Goal: Task Accomplishment & Management: Complete application form

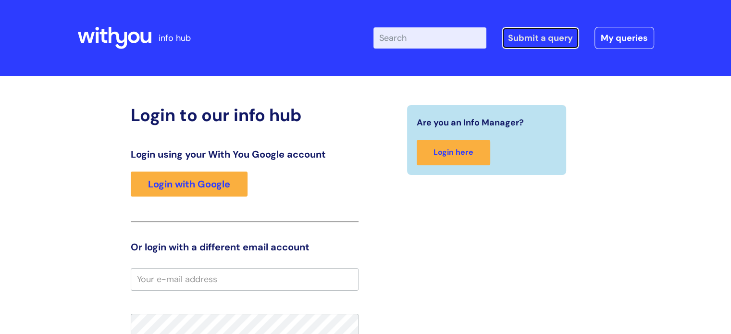
click at [540, 38] on link "Submit a query" at bounding box center [540, 38] width 77 height 22
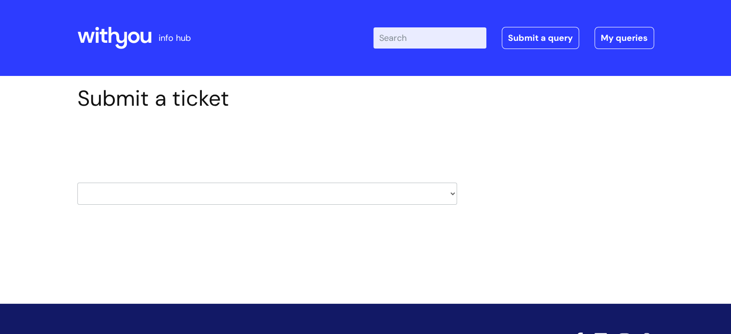
click at [452, 194] on select "HR / People IT and Support Clinical Drug Alerts Finance Accounts Data Support T…" at bounding box center [267, 194] width 380 height 22
select select "it_and_support"
click at [77, 183] on select "HR / People IT and Support Clinical Drug Alerts Finance Accounts Data Support T…" at bounding box center [267, 194] width 380 height 22
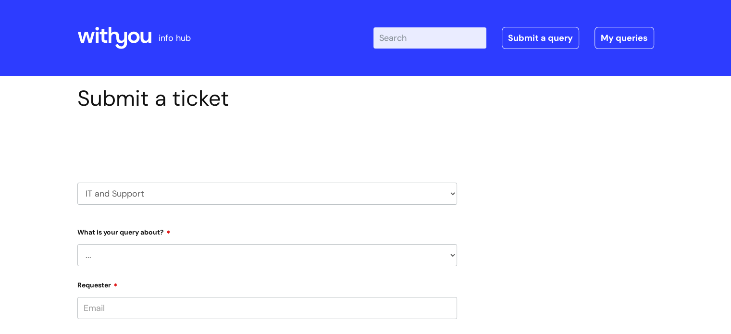
drag, startPoint x: 0, startPoint y: 0, endPoint x: 296, endPoint y: 188, distance: 350.8
click at [296, 188] on select "HR / People IT and Support Clinical Drug Alerts Finance Accounts Data Support T…" at bounding box center [267, 194] width 380 height 22
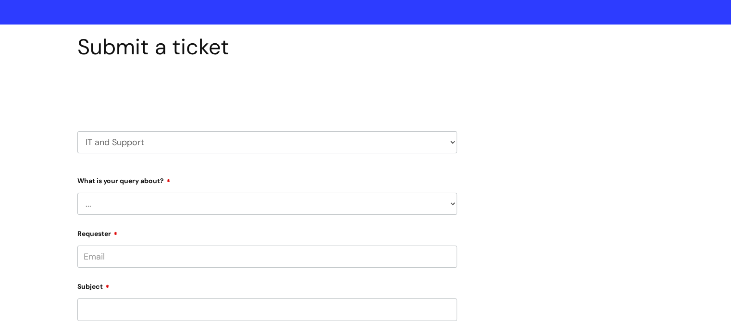
scroll to position [52, 0]
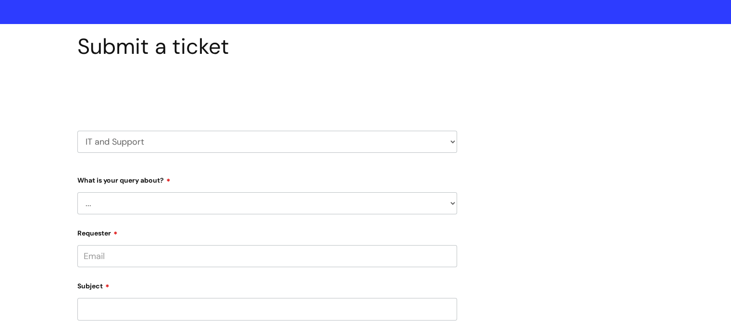
click at [452, 203] on select "... Mobile Phone Reset & MFA Accounts, Starters and Leavers IT Hardware issue I…" at bounding box center [267, 203] width 380 height 22
select select "Mobile Phone Reset & MFA"
click at [77, 192] on select "... Mobile Phone Reset & MFA Accounts, Starters and Leavers IT Hardware issue I…" at bounding box center [267, 203] width 380 height 22
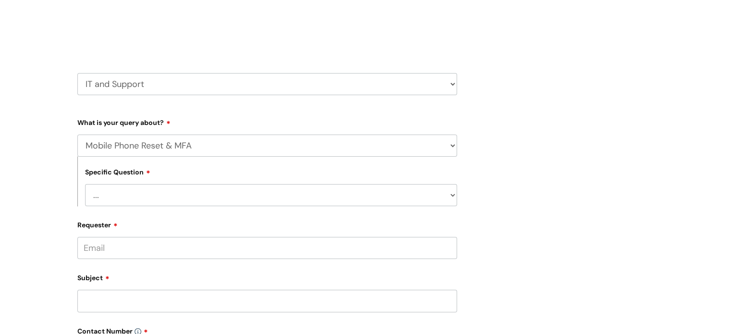
scroll to position [112, 0]
click at [450, 195] on select "... Support with Mobile Phone Reset & MFA" at bounding box center [271, 193] width 372 height 22
select select "Support with Mobile Phone Reset & MFA"
click at [85, 182] on select "... Support with Mobile Phone Reset & MFA" at bounding box center [271, 193] width 372 height 22
click at [97, 250] on input "Requester" at bounding box center [267, 246] width 380 height 22
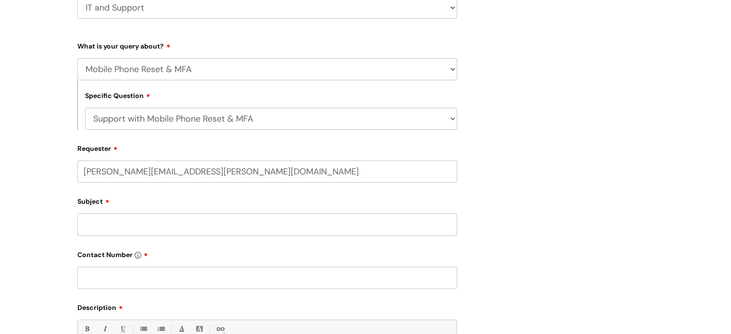
scroll to position [187, 0]
type input "angela.andrews@wearewithyou.org.uk"
click at [81, 227] on div "Subject" at bounding box center [267, 219] width 380 height 43
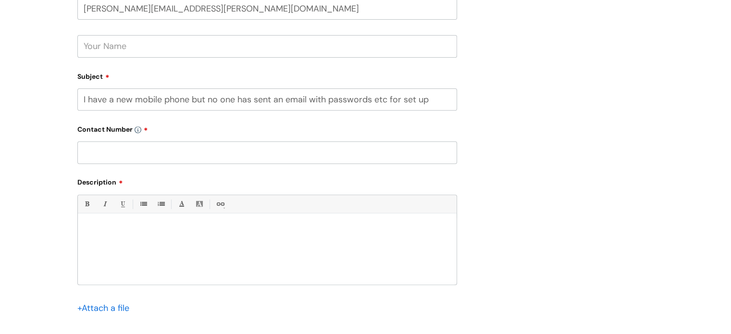
scroll to position [350, 0]
type input "I have a new mobile phone but no one has sent an email with passwords etc for s…"
click at [81, 157] on input "text" at bounding box center [267, 152] width 380 height 22
type input "none"
click at [90, 223] on div at bounding box center [267, 251] width 379 height 66
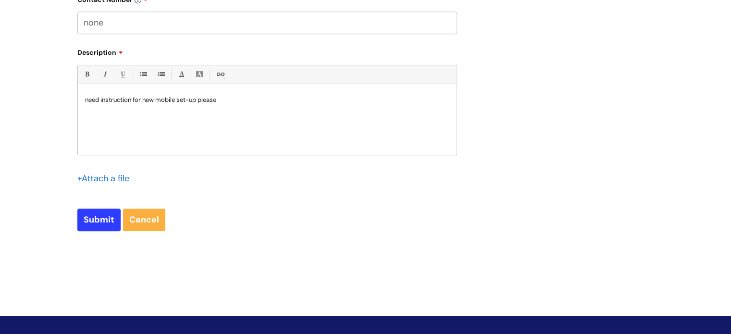
scroll to position [483, 0]
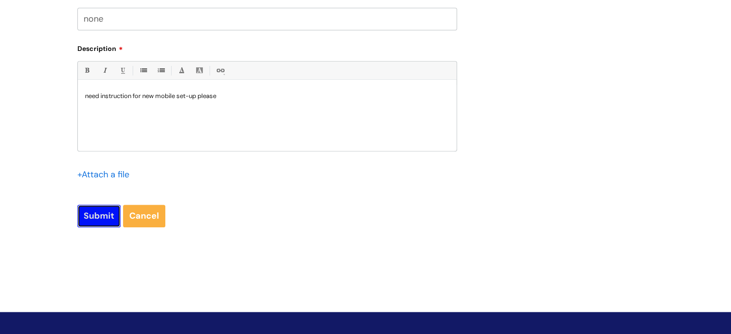
click at [95, 215] on input "Submit" at bounding box center [98, 216] width 43 height 22
type input "Please Wait..."
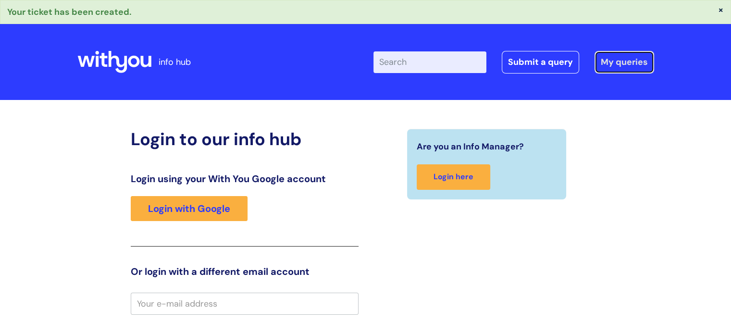
click at [615, 63] on link "My queries" at bounding box center [625, 62] width 60 height 22
click at [612, 66] on link "My queries" at bounding box center [625, 62] width 60 height 22
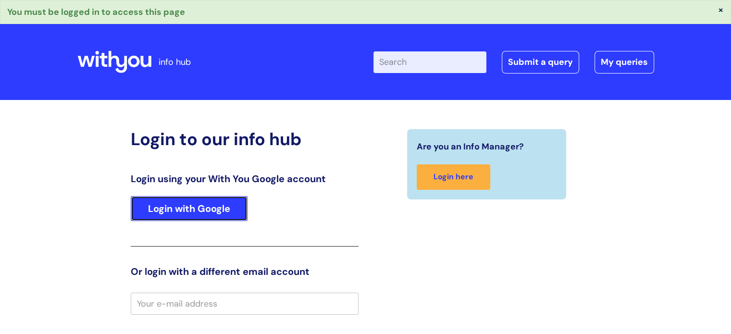
click at [183, 212] on link "Login with Google" at bounding box center [189, 208] width 117 height 25
click at [167, 204] on link "Login with Google" at bounding box center [189, 208] width 117 height 25
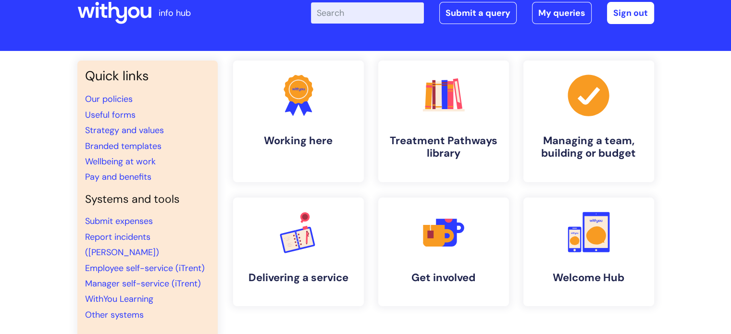
scroll to position [25, 0]
click at [286, 144] on h4 "Working here" at bounding box center [298, 141] width 117 height 13
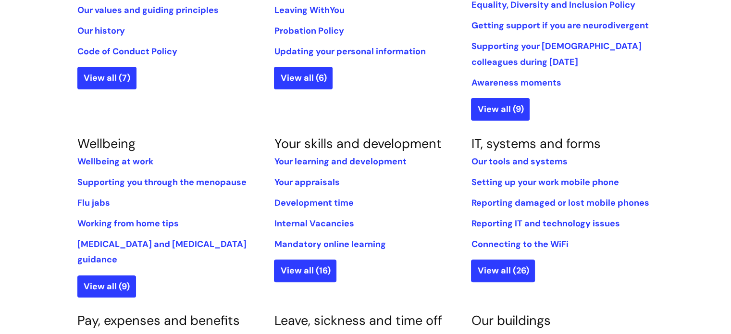
scroll to position [296, 0]
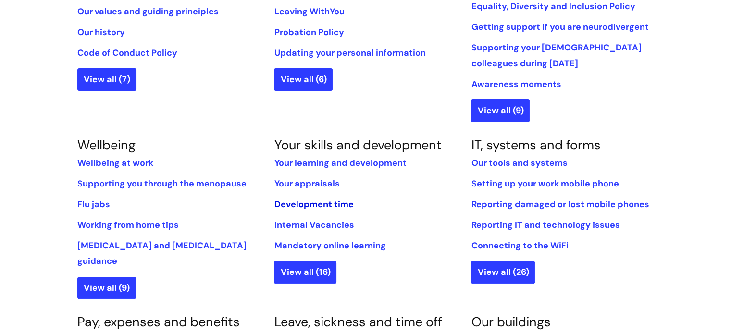
click at [304, 201] on link "Development time" at bounding box center [313, 205] width 79 height 12
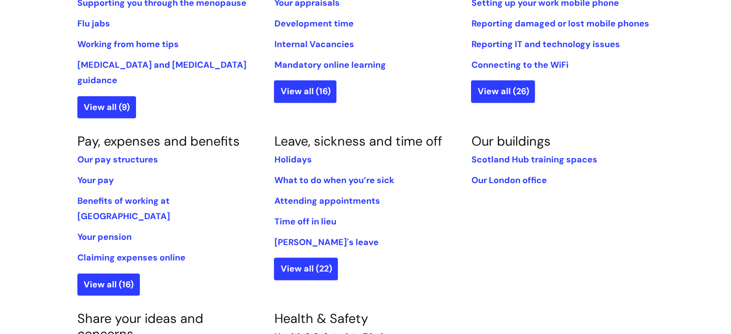
scroll to position [477, 0]
click at [123, 251] on link "Claiming expenses online" at bounding box center [131, 257] width 108 height 12
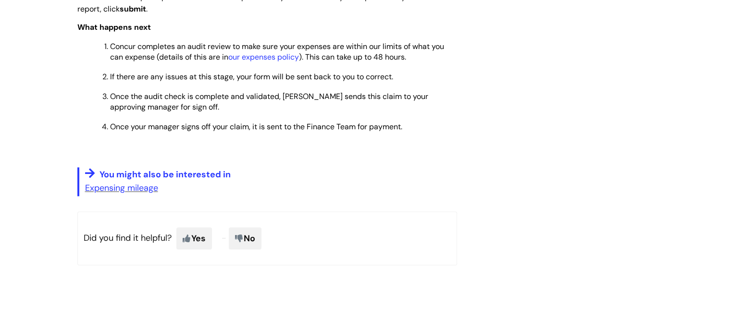
scroll to position [1073, 0]
click at [123, 192] on link "Expensing mileage" at bounding box center [121, 189] width 73 height 12
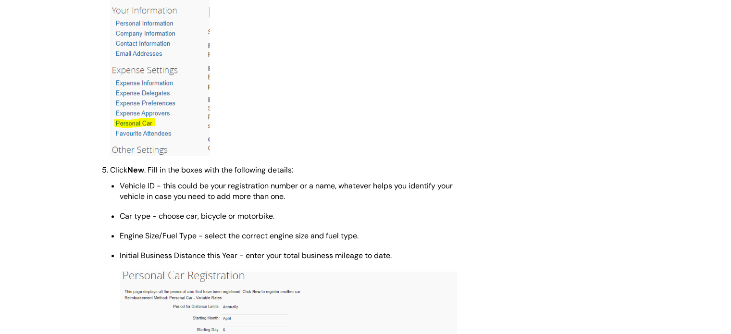
scroll to position [622, 0]
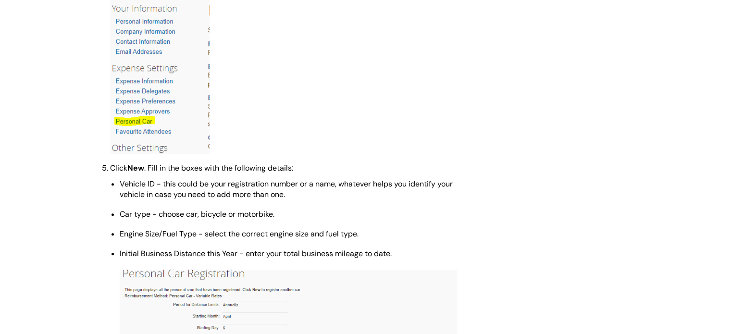
click at [123, 192] on span "Vehicle ID - this could be your registration number or a name, whatever helps y…" at bounding box center [286, 189] width 333 height 21
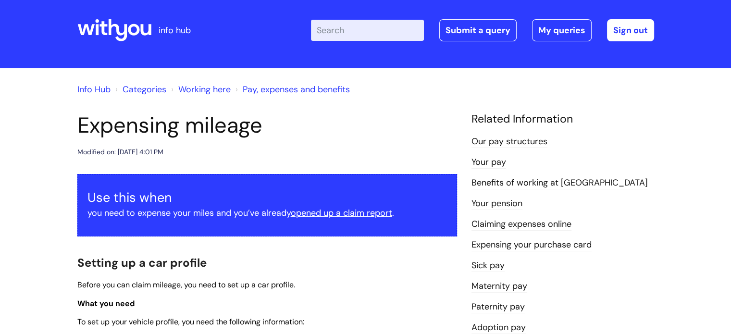
scroll to position [0, 0]
